Goal: Information Seeking & Learning: Learn about a topic

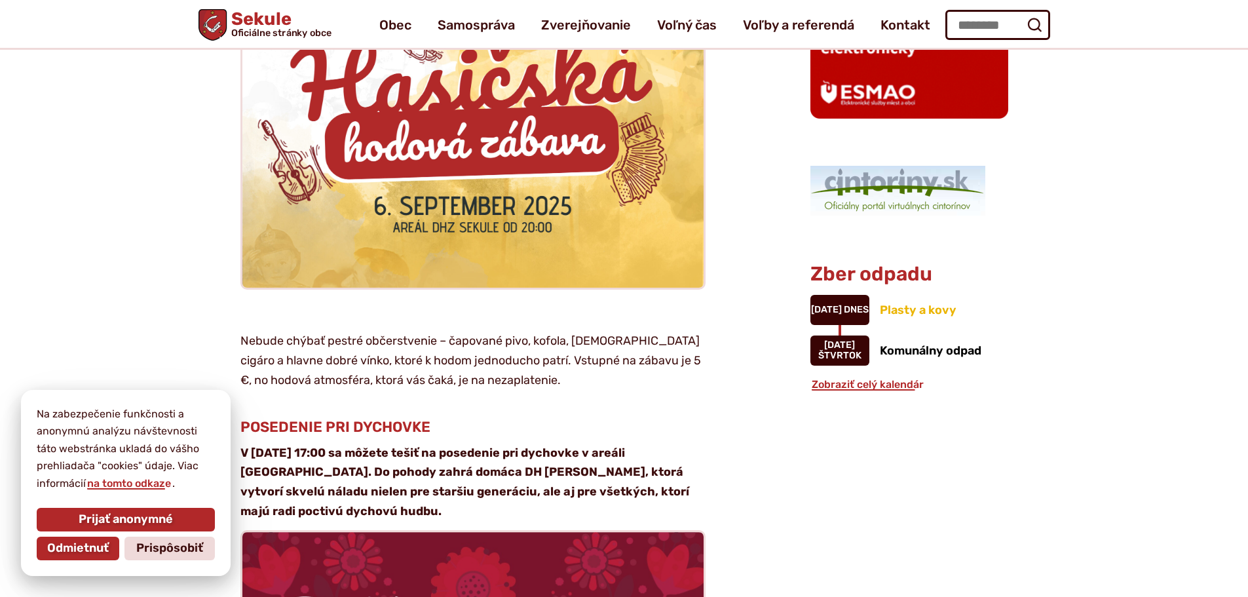
scroll to position [917, 0]
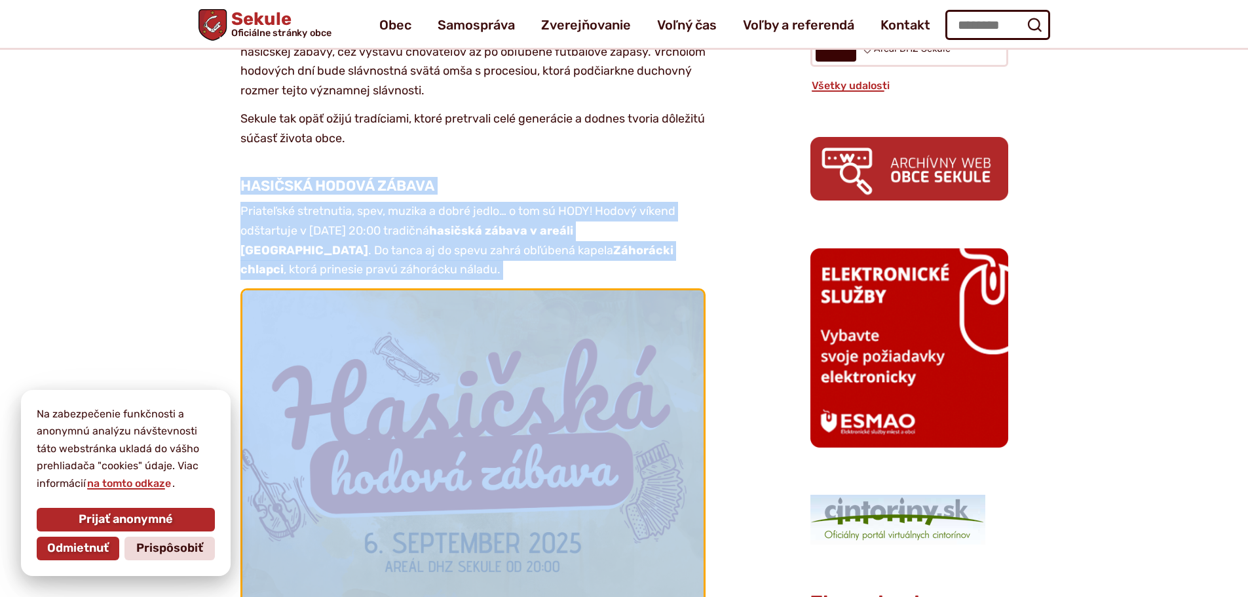
drag, startPoint x: 237, startPoint y: 128, endPoint x: 669, endPoint y: 314, distance: 470.5
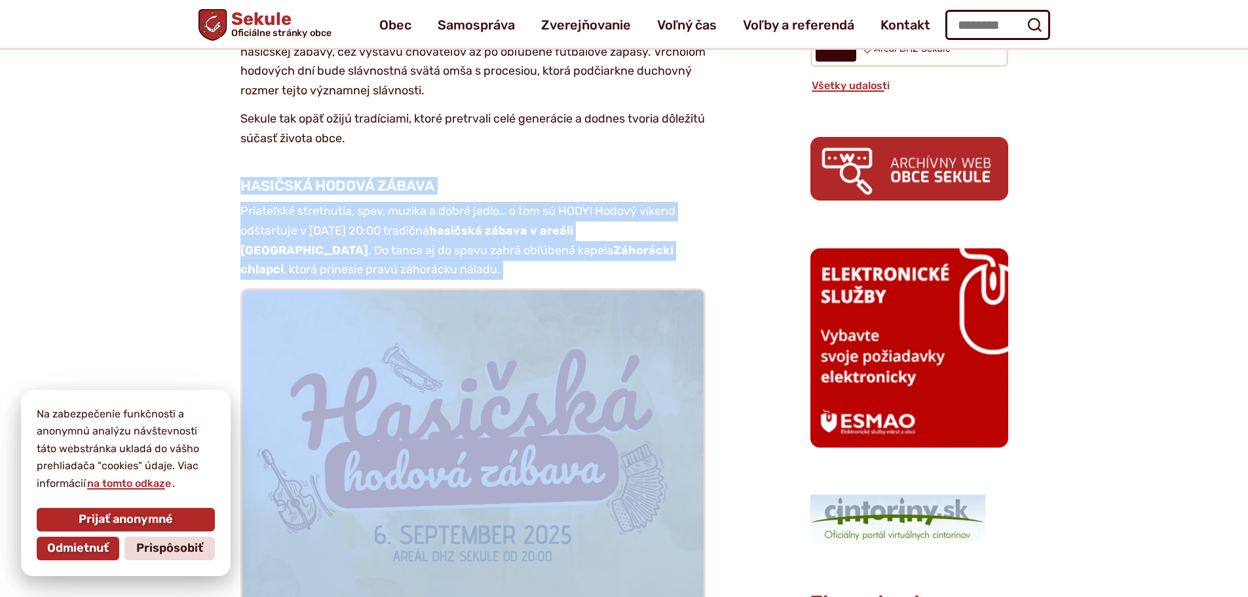
click at [686, 206] on p "Priateľské stretnutia, spev, muzika a dobré jedlo… o tom sú HODY! Hodový víkend…" at bounding box center [472, 241] width 465 height 78
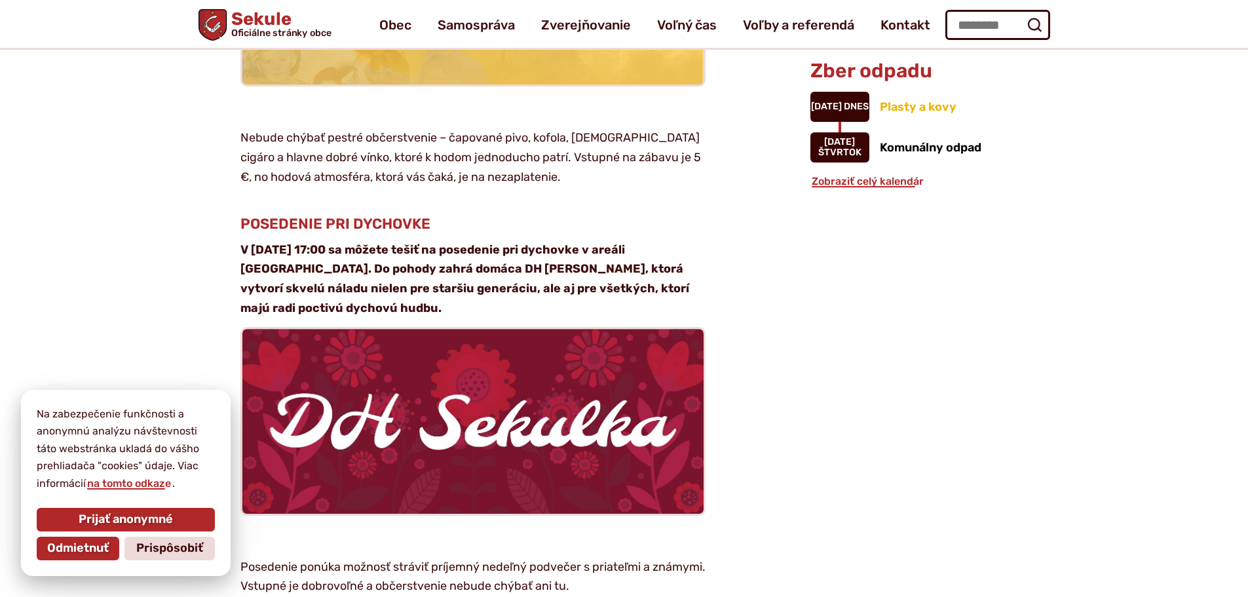
scroll to position [1441, 0]
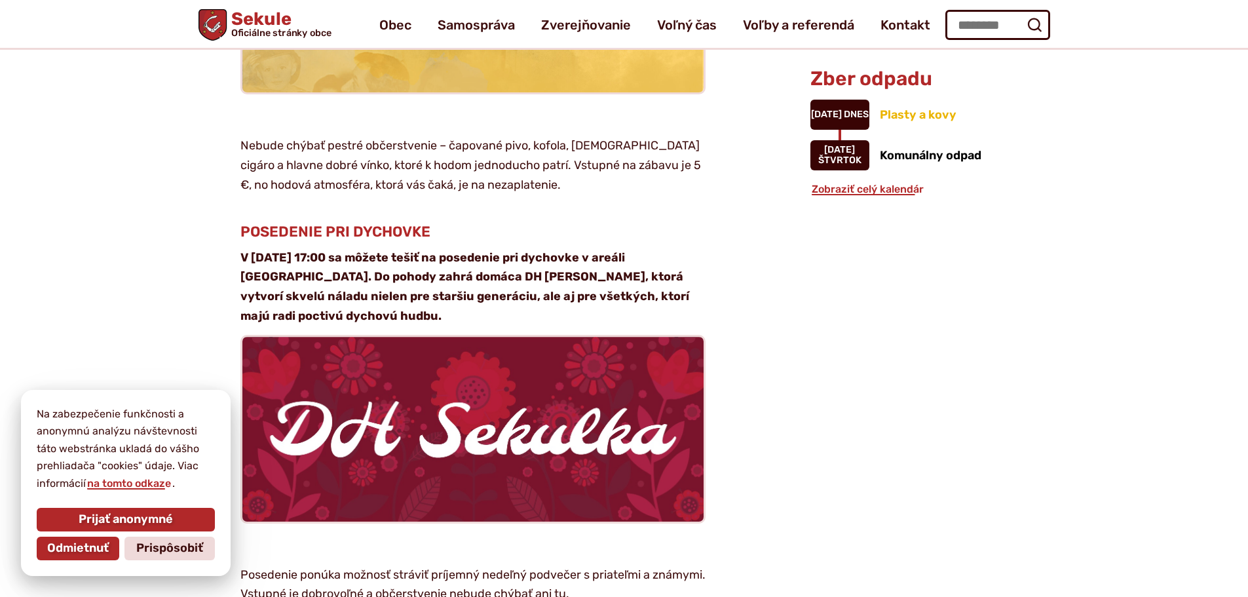
drag, startPoint x: 244, startPoint y: 176, endPoint x: 633, endPoint y: 267, distance: 399.4
copy article "POSEDENIE PRI DYCHOVKE V nedeľu 7. septembra o 17:00 sa môžete tešiť na poseden…"
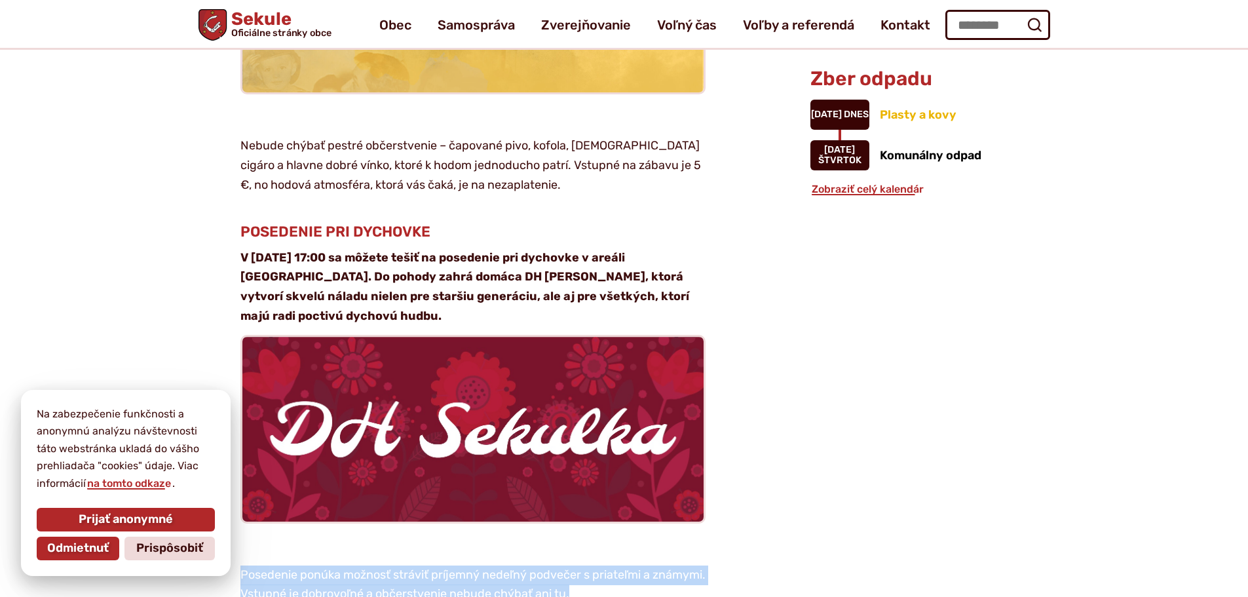
drag, startPoint x: 238, startPoint y: 516, endPoint x: 643, endPoint y: 535, distance: 405.2
copy p "Posedenie ponúka možnosť stráviť príjemný nedeľný podvečer s priateľmi a známym…"
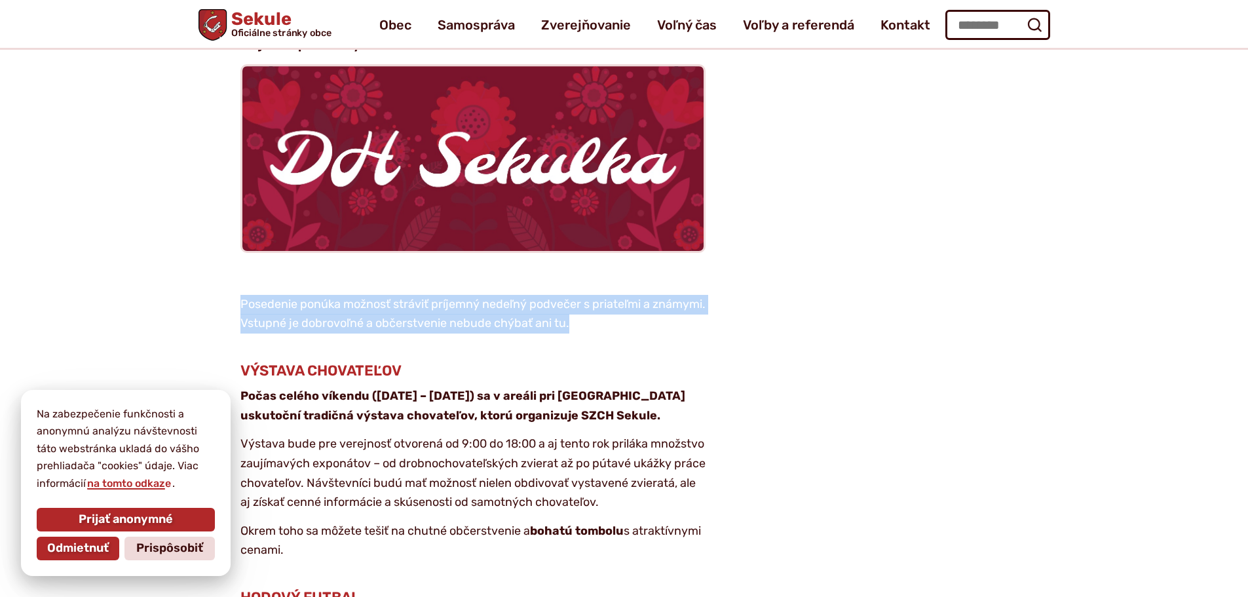
scroll to position [1703, 0]
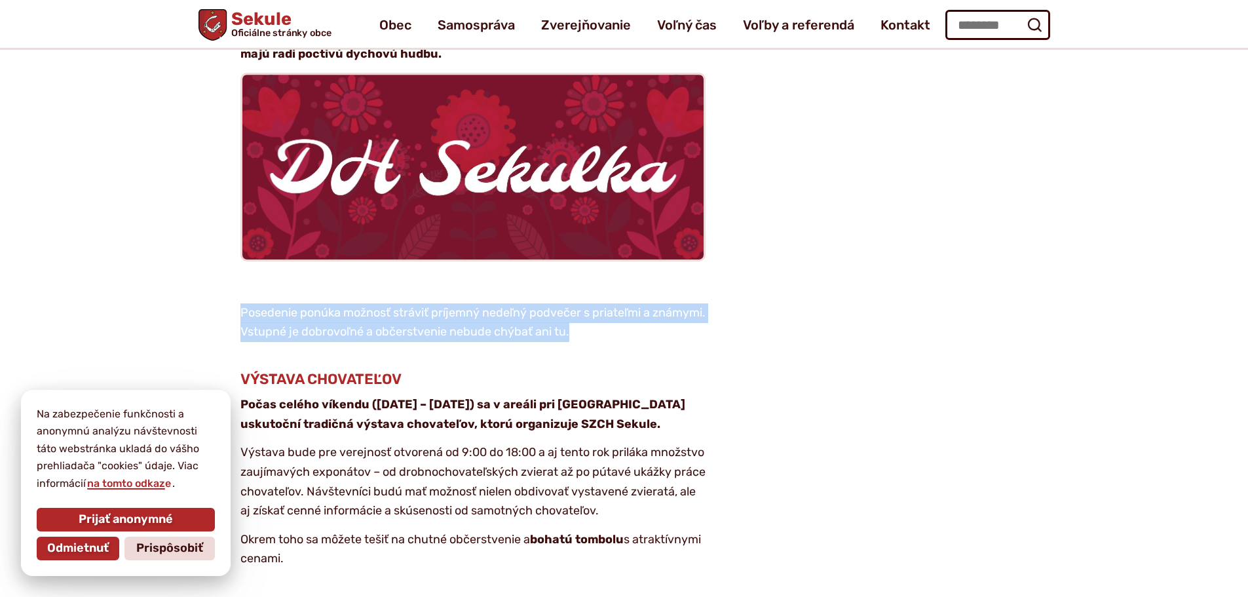
drag, startPoint x: 241, startPoint y: 324, endPoint x: 506, endPoint y: 502, distance: 318.9
click at [506, 502] on article "Kategória Kultúra Pozvánka Prvý septembrový víkend bude v [GEOGRAPHIC_DATA] pat…" at bounding box center [483, 556] width 612 height 3724
copy article "VÝSTAVA CHOVATEĽOV Počas celého víkendu (6. – 7. septembra) sa v areáli pri kul…"
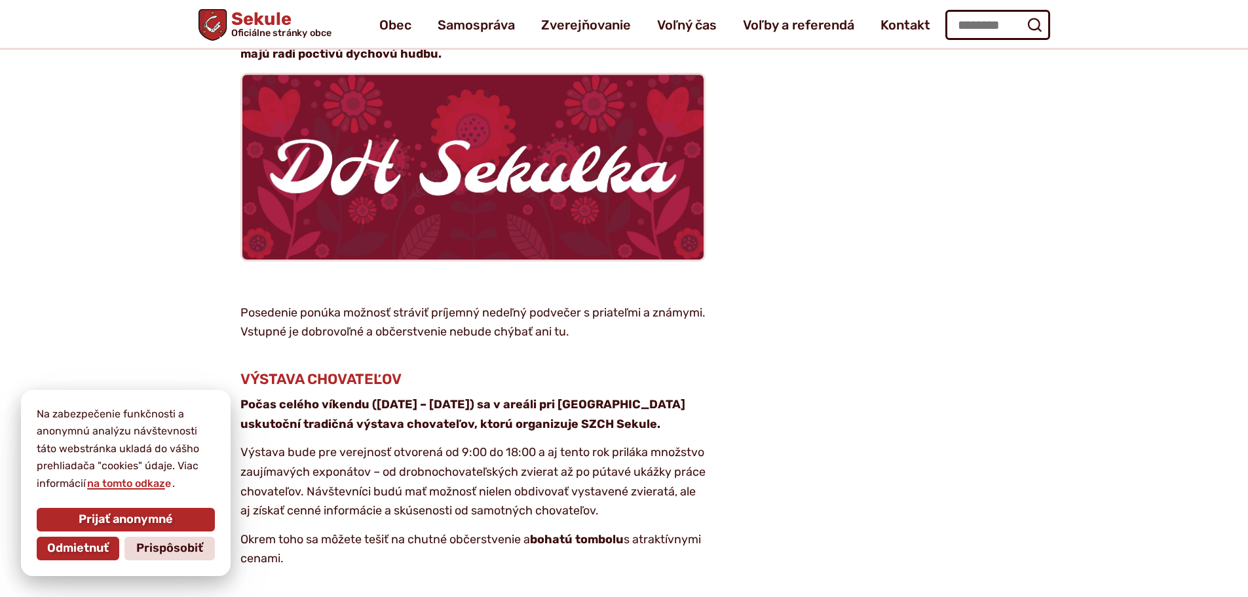
click at [476, 525] on article "Kategória Kultúra Pozvánka Prvý septembrový víkend bude v [GEOGRAPHIC_DATA] pat…" at bounding box center [483, 556] width 612 height 3724
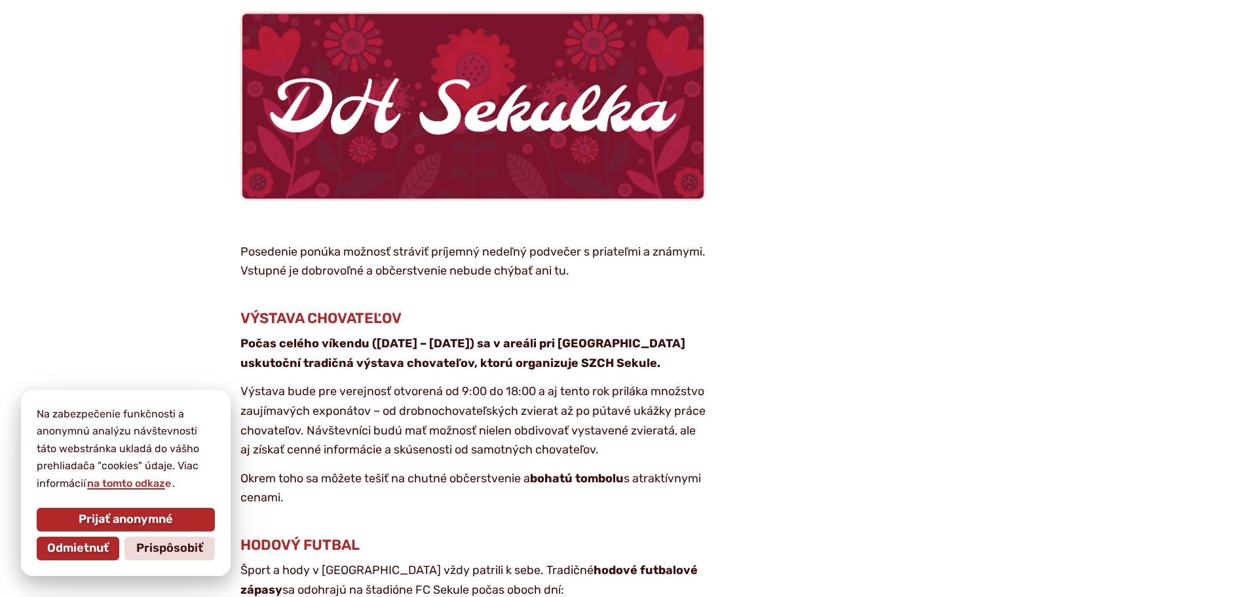
scroll to position [1834, 0]
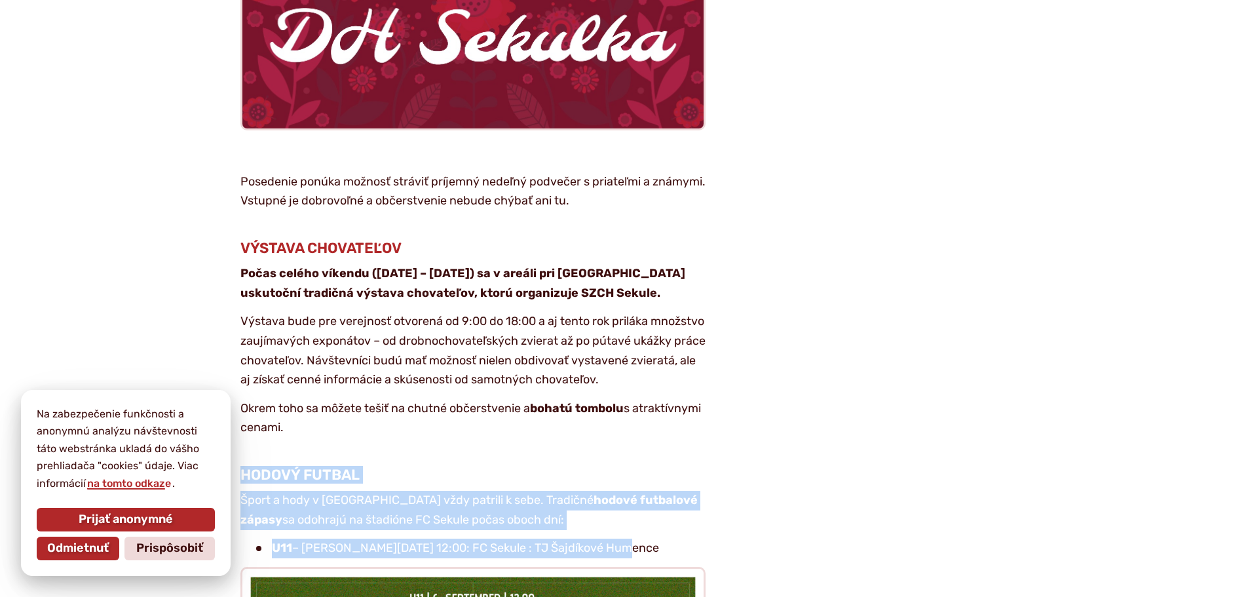
drag, startPoint x: 242, startPoint y: 416, endPoint x: 655, endPoint y: 484, distance: 418.2
click at [655, 484] on article "Kategória Kultúra Pozvánka Prvý septembrový víkend bude v [GEOGRAPHIC_DATA] pat…" at bounding box center [483, 425] width 612 height 3724
copy article "HODOVÝ FUTBAL Šport a hody v Sekuliach vždy patrili k sebe. Tradičné hodové fut…"
click at [383, 481] on article "Kategória Kultúra Pozvánka Prvý septembrový víkend bude v [GEOGRAPHIC_DATA] pat…" at bounding box center [483, 425] width 612 height 3724
click at [620, 481] on article "Kategória Kultúra Pozvánka Prvý septembrový víkend bude v [GEOGRAPHIC_DATA] pat…" at bounding box center [483, 425] width 612 height 3724
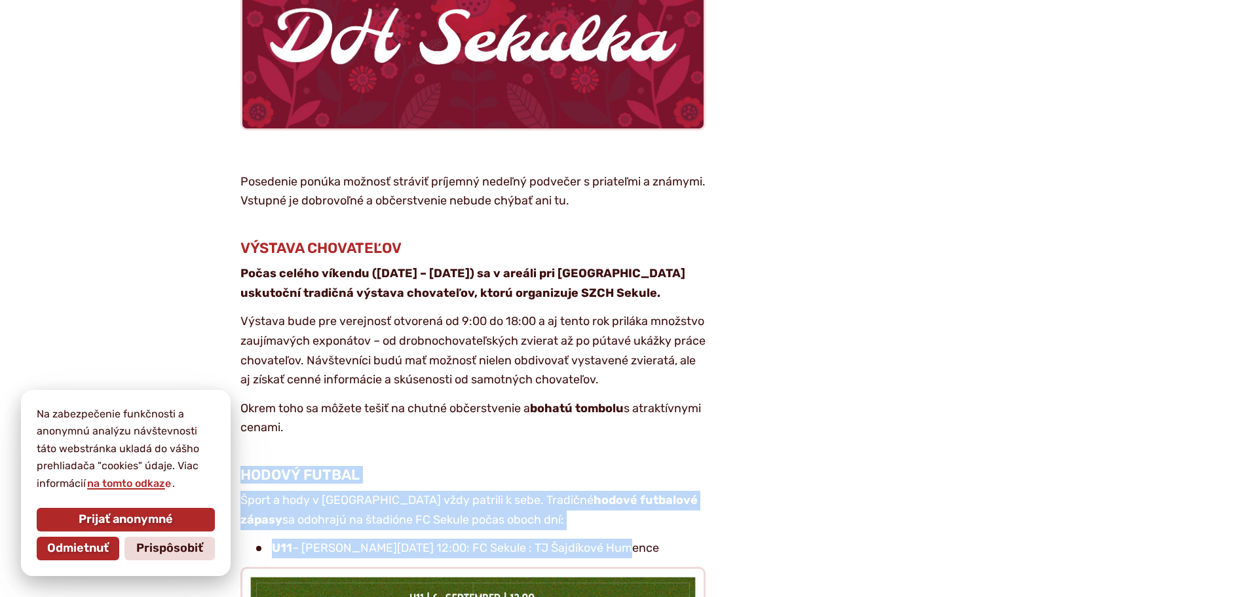
click at [622, 480] on article "Kategória Kultúra Pozvánka Prvý septembrový víkend bude v [GEOGRAPHIC_DATA] pat…" at bounding box center [483, 425] width 612 height 3724
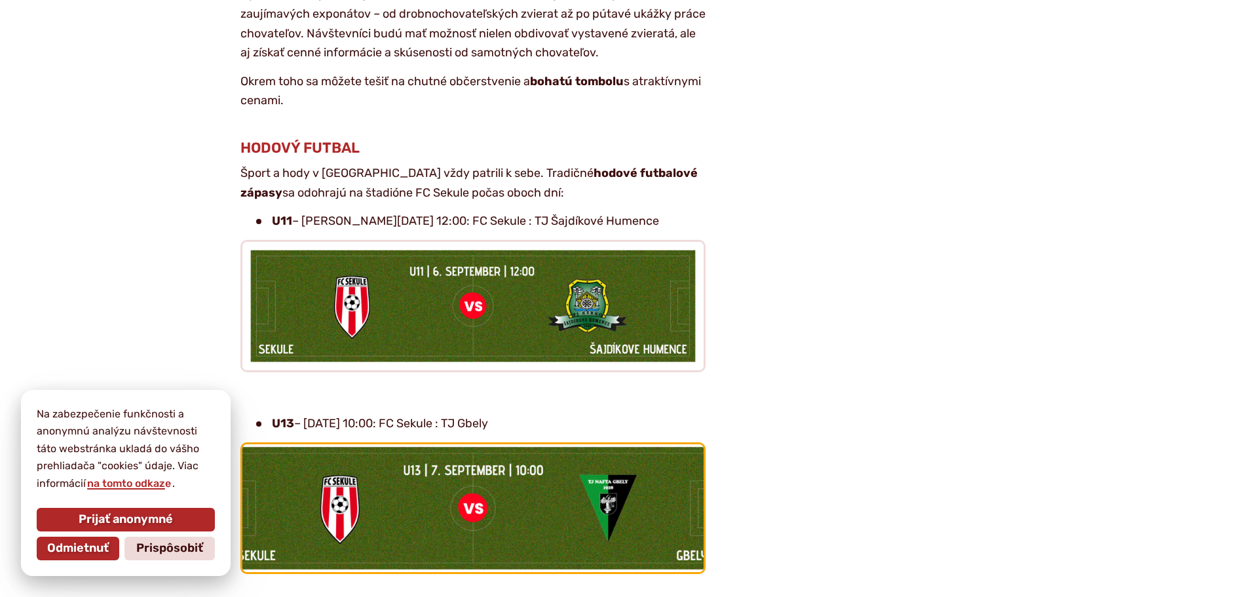
scroll to position [2161, 0]
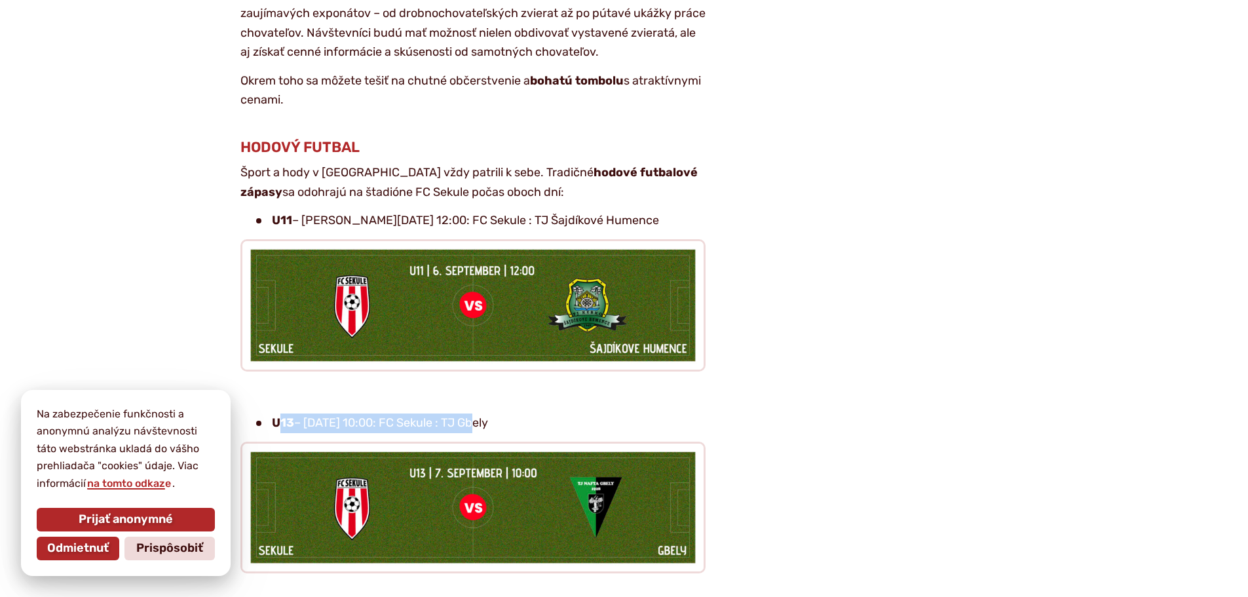
drag, startPoint x: 320, startPoint y: 364, endPoint x: 336, endPoint y: 363, distance: 16.4
click at [460, 413] on li "U13 – nedeľa 7. 9. o 10:00: FC Sekule : TJ Gbely" at bounding box center [480, 423] width 449 height 20
drag, startPoint x: 242, startPoint y: 352, endPoint x: 249, endPoint y: 354, distance: 7.5
click at [243, 354] on article "Kategória Kultúra Pozvánka Prvý septembrový víkend bude v [GEOGRAPHIC_DATA] pat…" at bounding box center [483, 97] width 612 height 3724
drag, startPoint x: 263, startPoint y: 364, endPoint x: 546, endPoint y: 370, distance: 283.0
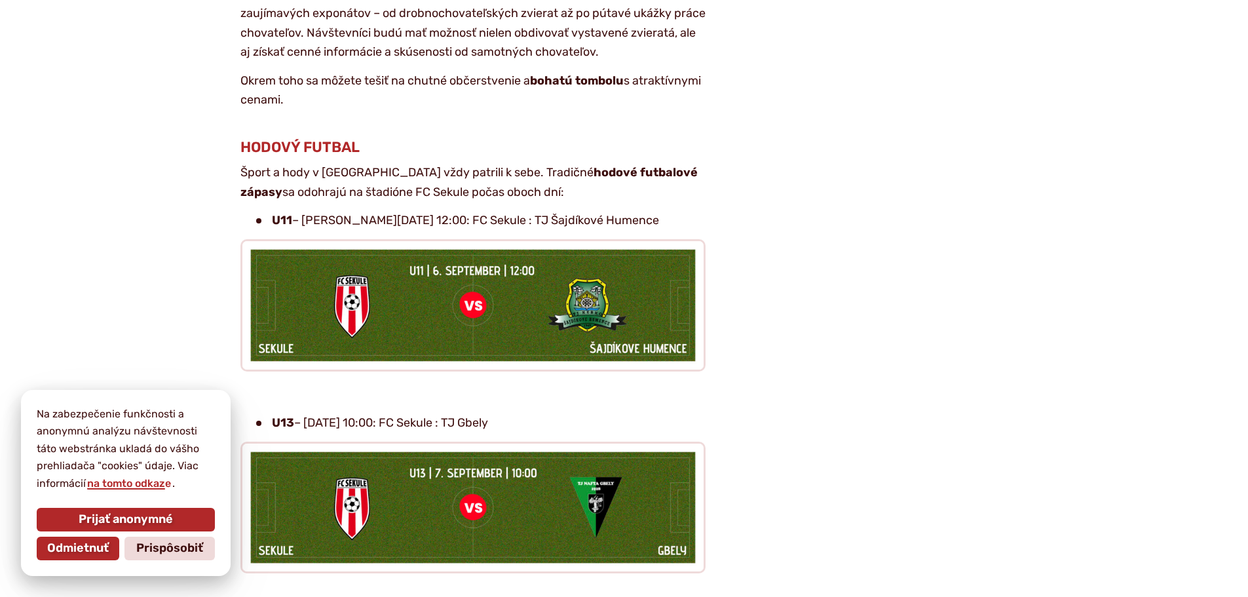
click at [546, 413] on li "U13 – nedeľa 7. 9. o 10:00: FC Sekule : TJ Gbely" at bounding box center [480, 423] width 449 height 20
copy li "U13 – nedeľa 7. 9. o 10:00: FC Sekule : TJ Gbely"
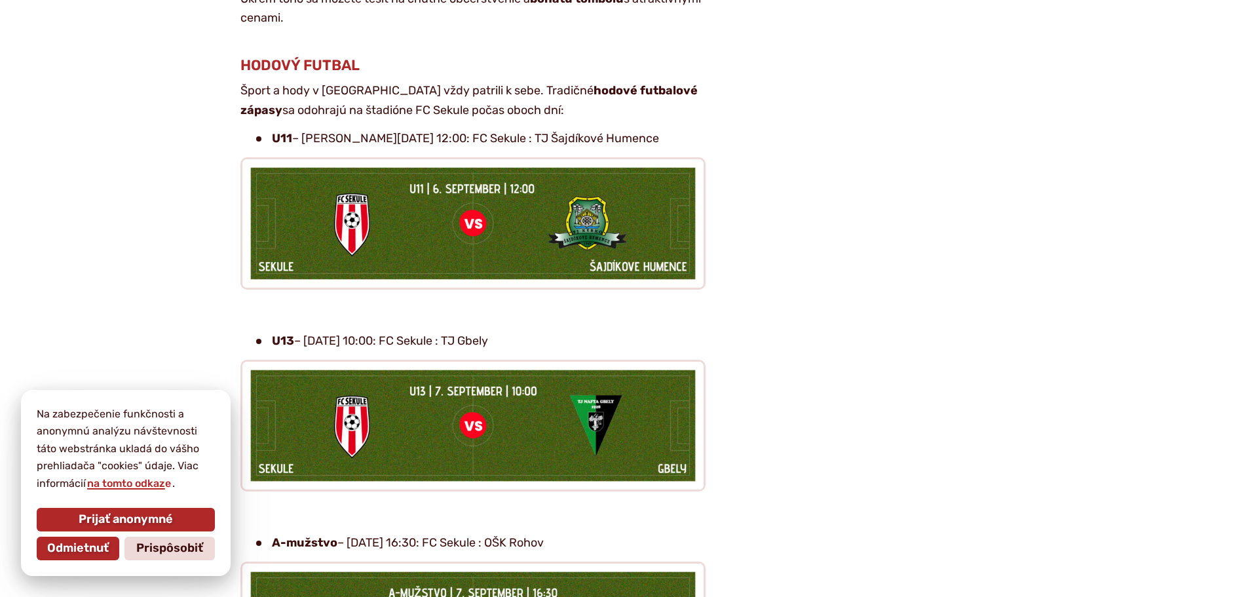
scroll to position [2423, 0]
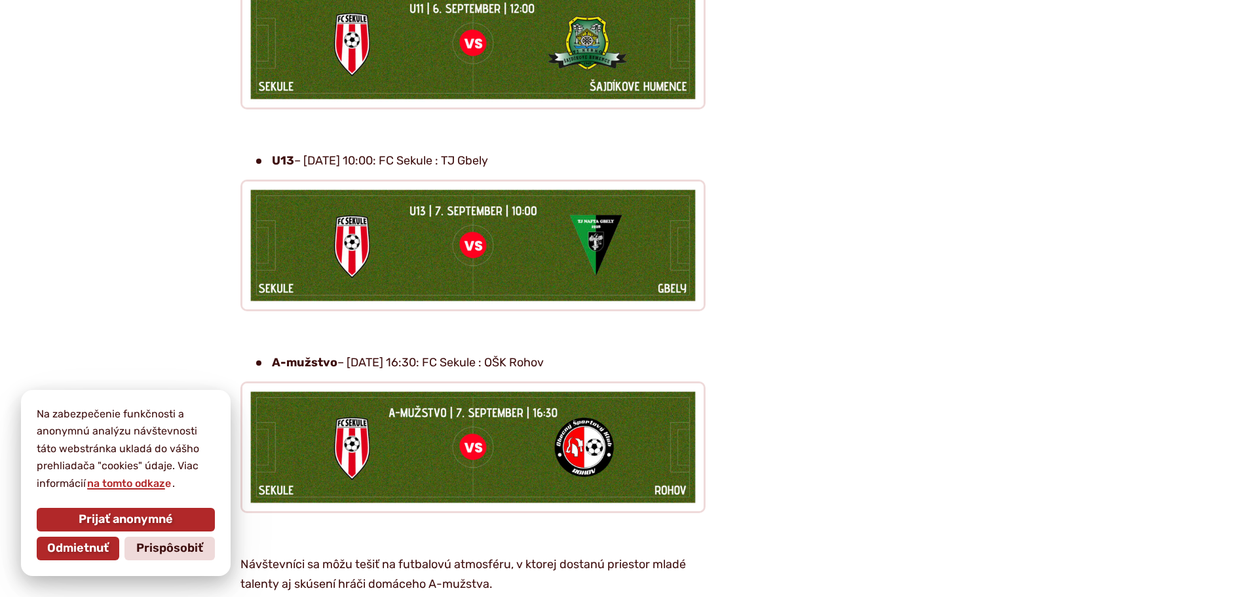
drag, startPoint x: 255, startPoint y: 309, endPoint x: 644, endPoint y: 311, distance: 389.0
click at [644, 353] on li "A-mužstvo – nedeľa 7. 9. o 16:30: FC Sekule : OŠK Rohov" at bounding box center [480, 363] width 449 height 20
copy li "A-mužstvo – nedeľa 7. 9. o 16:30: FC Sekule : OŠK Rohov"
click at [492, 353] on li "A-mužstvo – nedeľa 7. 9. o 16:30: FC Sekule : OŠK Rohov" at bounding box center [480, 363] width 449 height 20
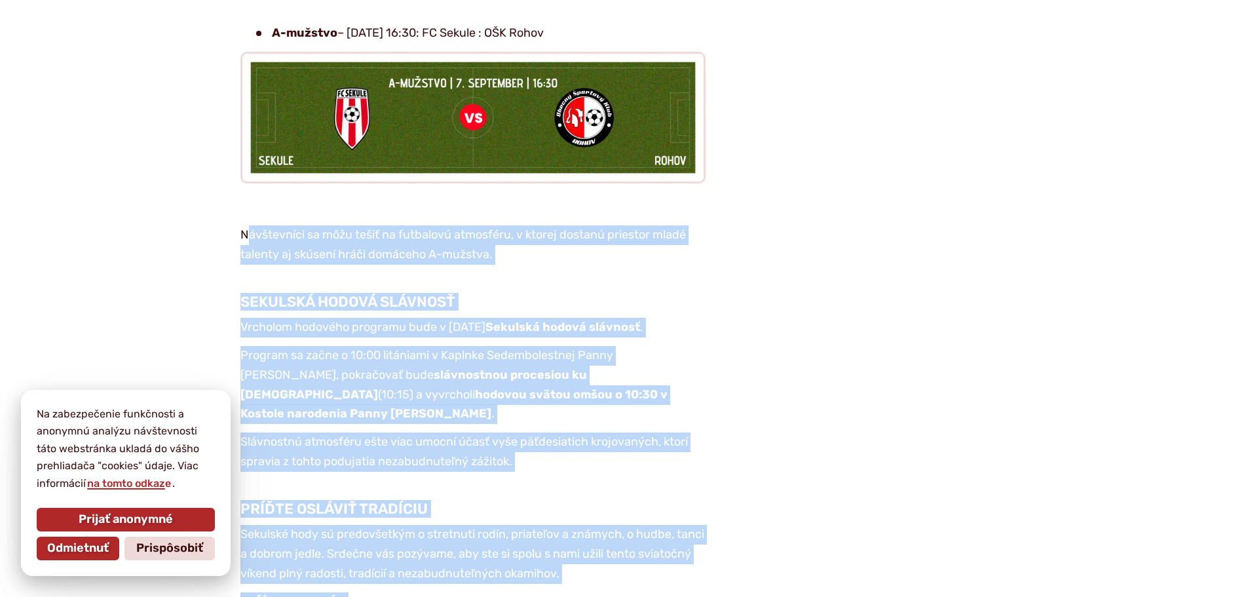
scroll to position [2766, 0]
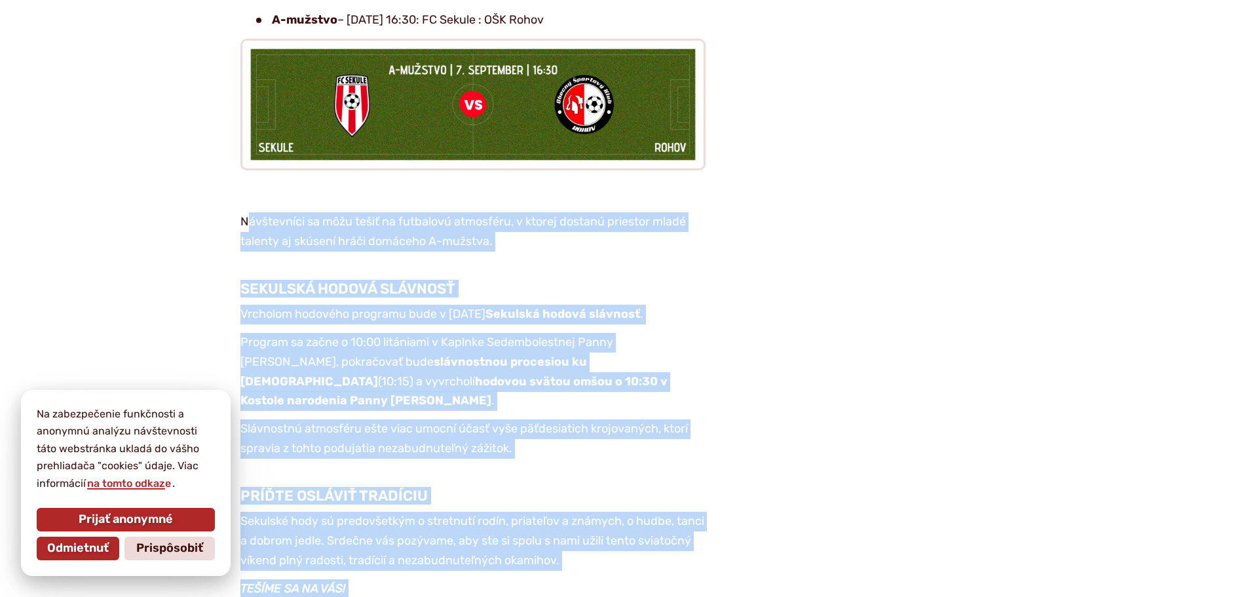
drag, startPoint x: 281, startPoint y: 380, endPoint x: 630, endPoint y: 583, distance: 403.5
click at [541, 374] on strong "hodovou svätou omšou o 10:30 v Kostole narodenia Panny [PERSON_NAME]" at bounding box center [453, 391] width 427 height 34
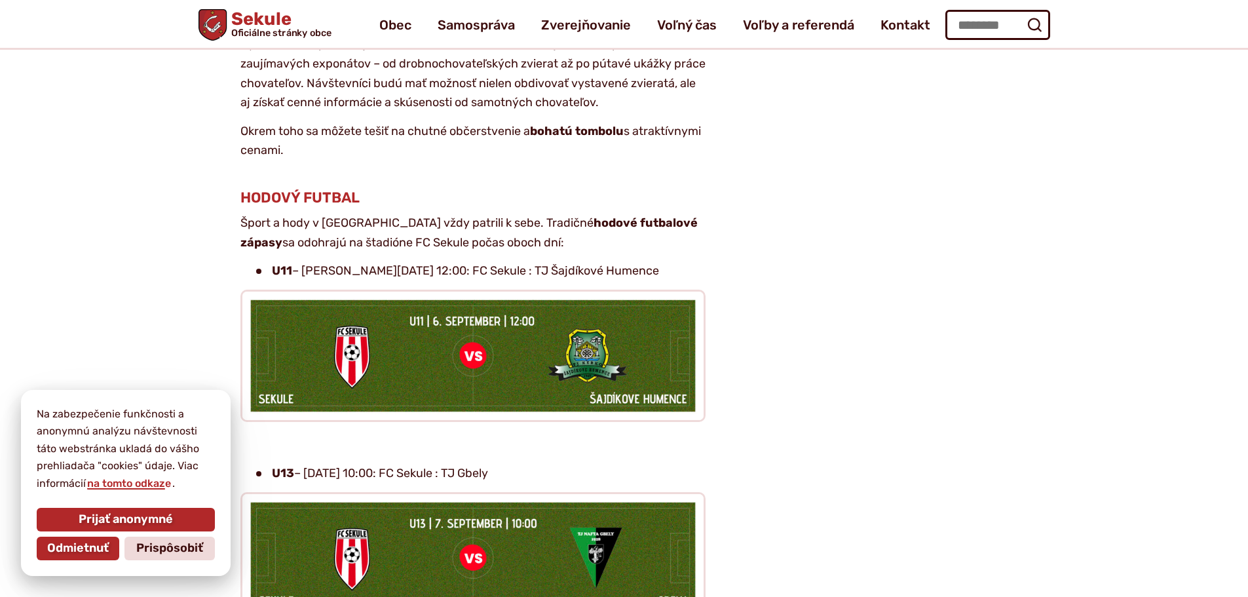
scroll to position [1652, 0]
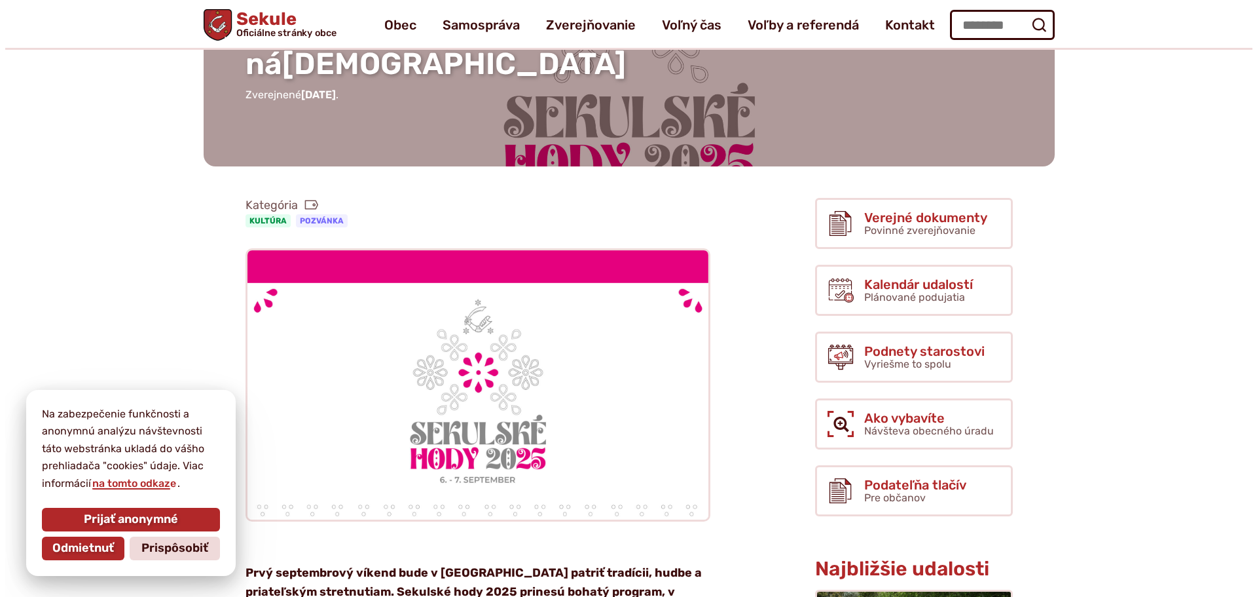
scroll to position [196, 0]
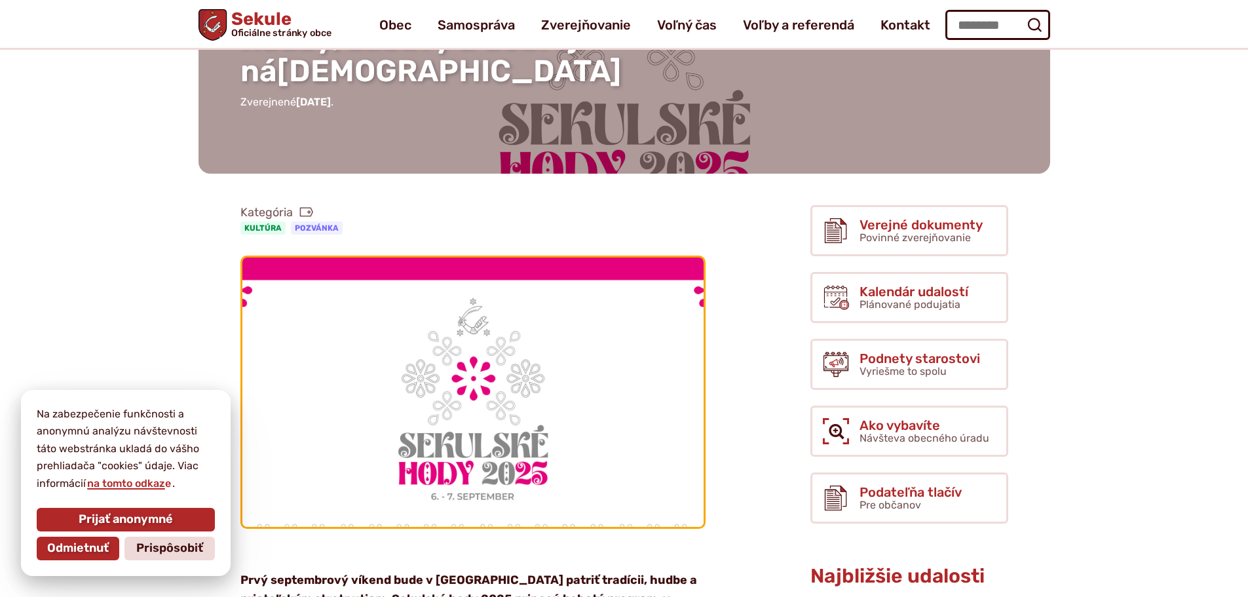
click at [509, 412] on img at bounding box center [472, 392] width 507 height 296
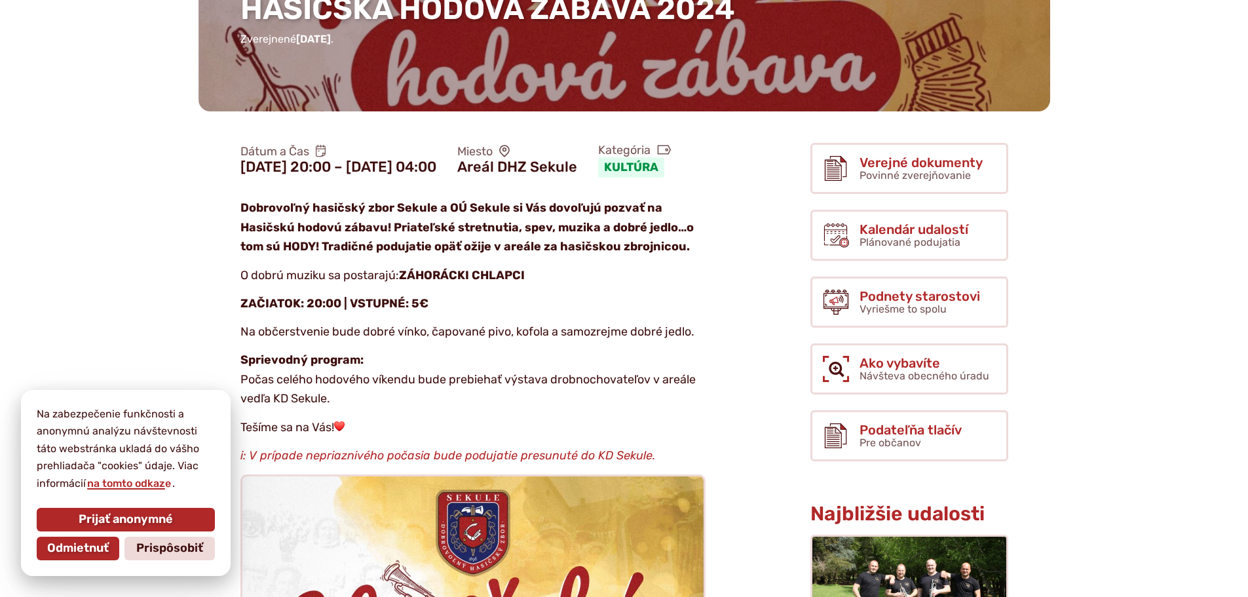
scroll to position [262, 0]
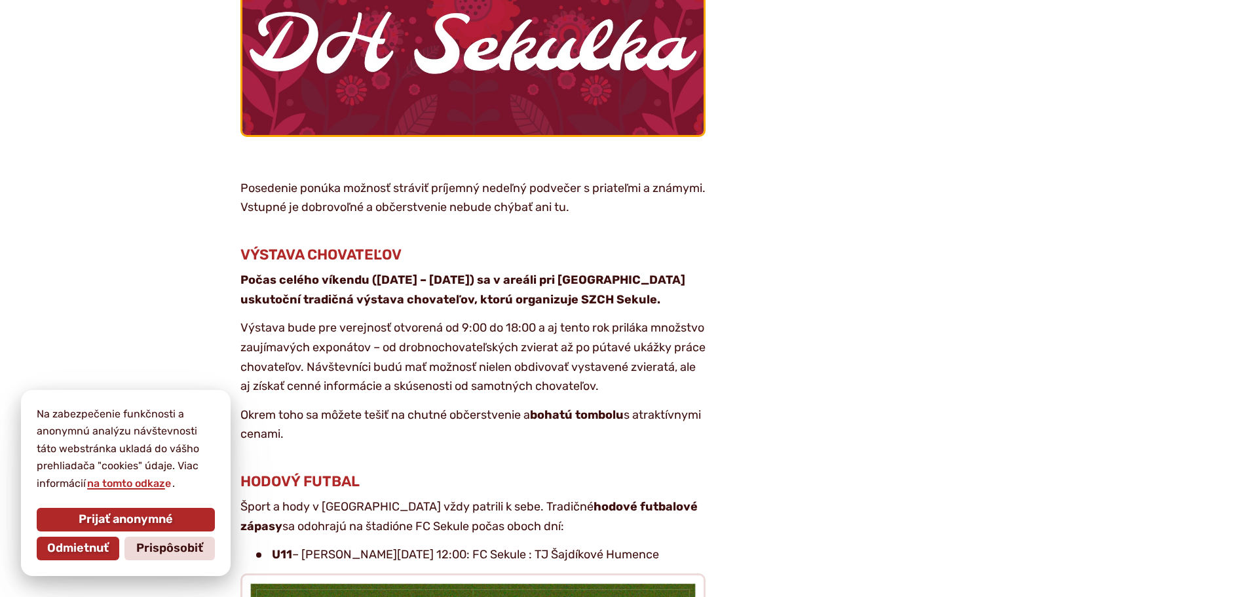
scroll to position [1834, 0]
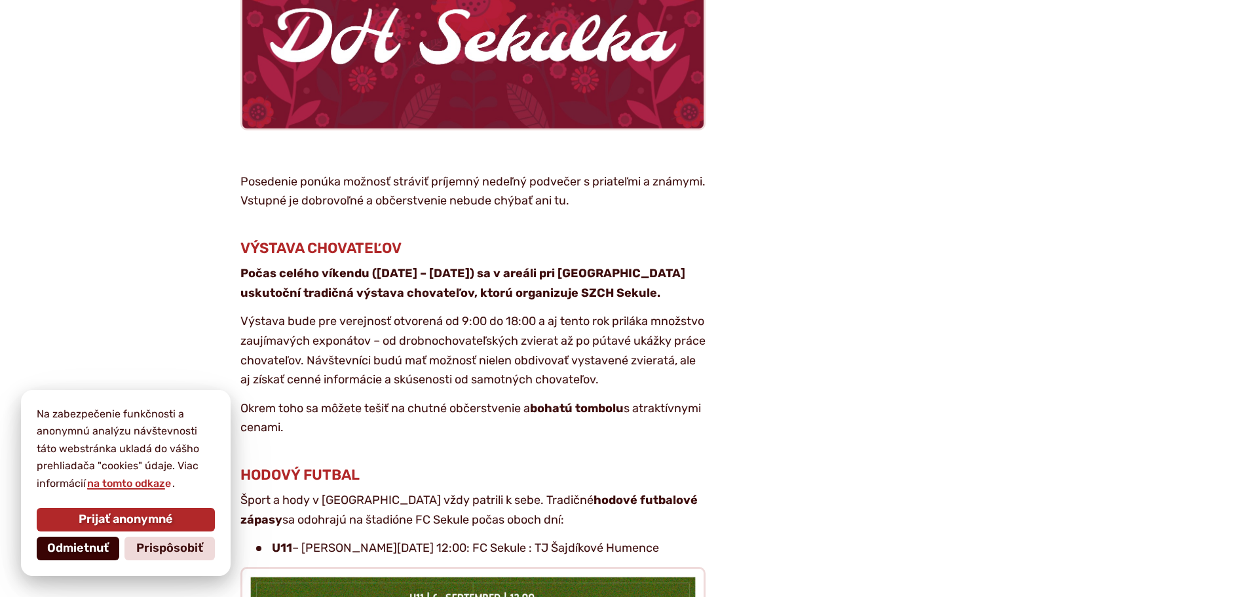
click at [86, 550] on span "Odmietnuť" at bounding box center [78, 548] width 62 height 14
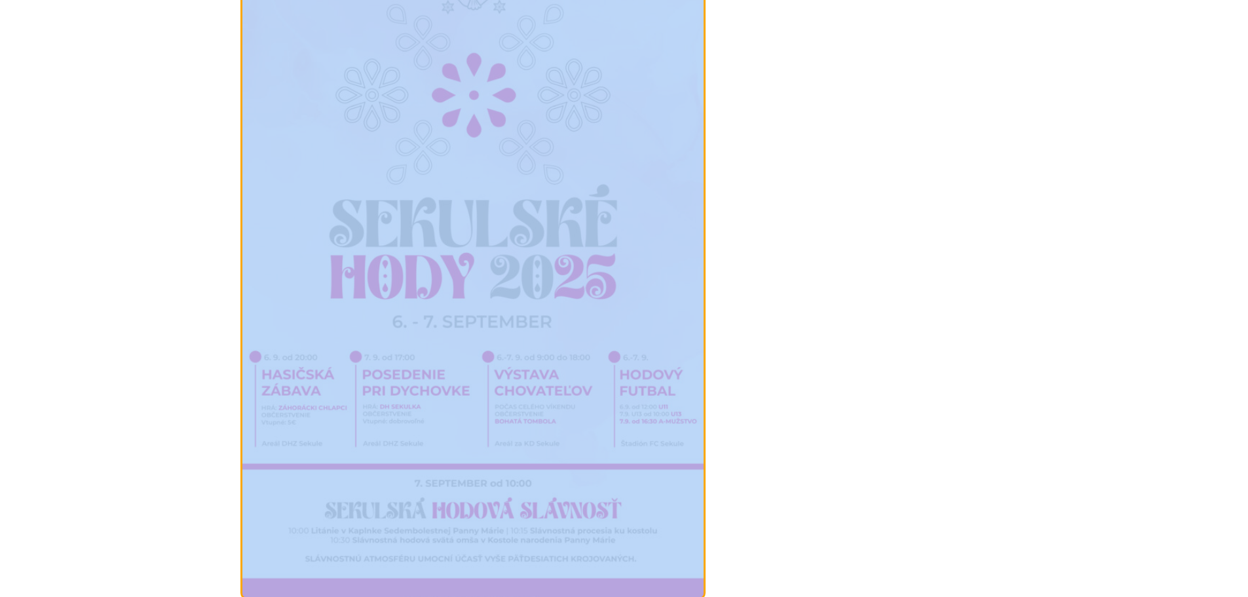
scroll to position [3471, 0]
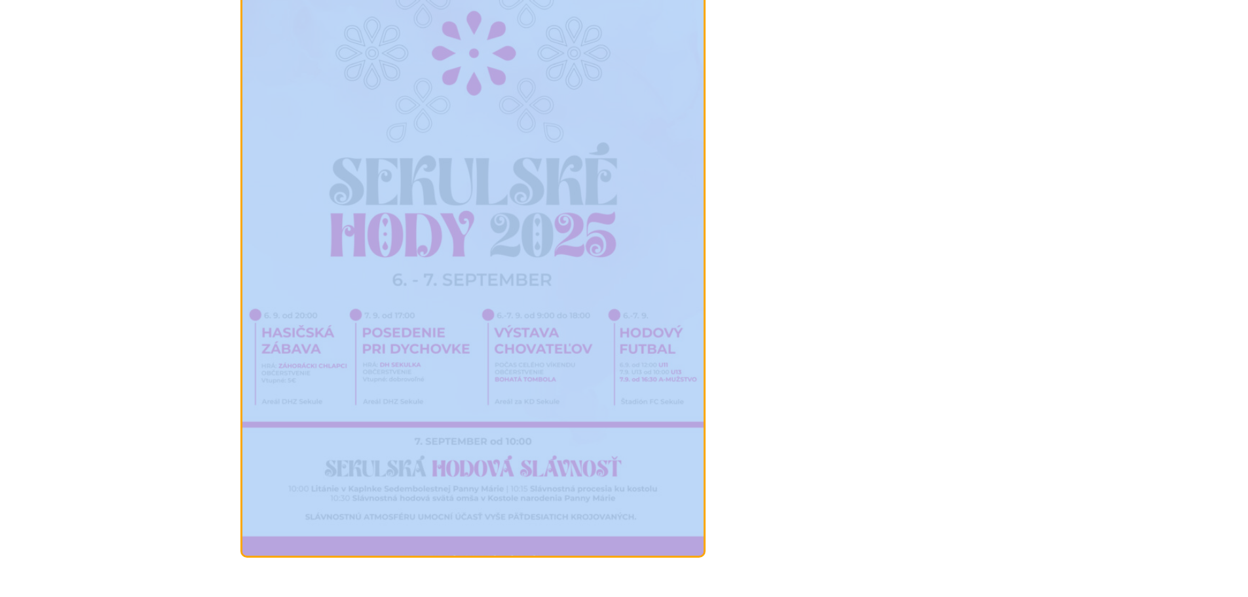
drag, startPoint x: 242, startPoint y: 242, endPoint x: 618, endPoint y: 574, distance: 501.1
